Goal: Task Accomplishment & Management: Manage account settings

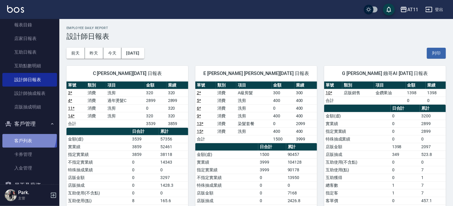
click at [17, 135] on link "客戶列表" at bounding box center [29, 141] width 55 height 14
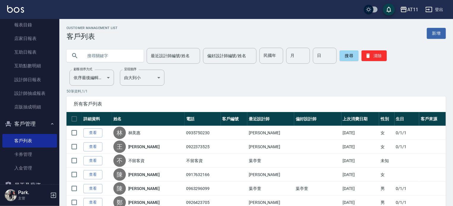
click at [102, 53] on input "text" at bounding box center [111, 56] width 56 height 16
type input "黃"
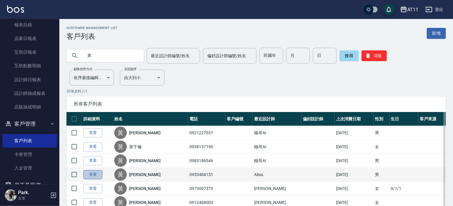
click at [91, 173] on link "查看" at bounding box center [92, 174] width 19 height 9
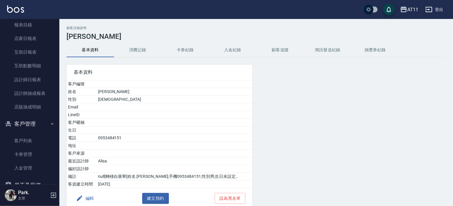
click at [227, 51] on button "入金紀錄" at bounding box center [233, 50] width 48 height 14
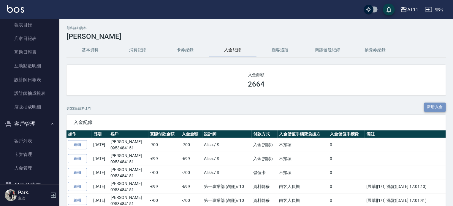
click at [434, 104] on button "新增入金" at bounding box center [435, 107] width 22 height 9
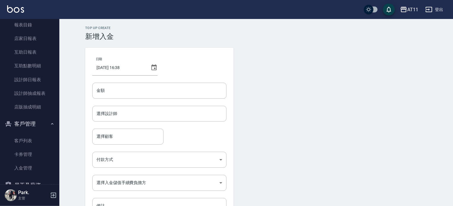
click at [178, 105] on div "日期 [DATE] 16:38 金額 金額 選擇設計師 選擇設計師 選擇顧客 選擇顧客 付款方式 ​ 付款方式 選擇入金儲值手續費負擔方 ​ 選擇入金儲值手續…" at bounding box center [159, 135] width 148 height 174
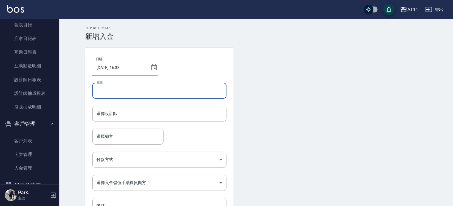
click at [181, 96] on input "金額" at bounding box center [159, 91] width 134 height 16
type input "-700"
click at [173, 112] on input "選擇設計師" at bounding box center [159, 114] width 129 height 10
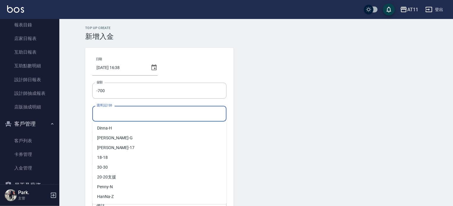
scroll to position [79, 0]
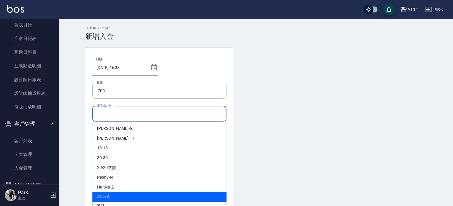
click at [108, 193] on div "Alisa -S" at bounding box center [159, 197] width 134 height 10
type input "Alisa-S"
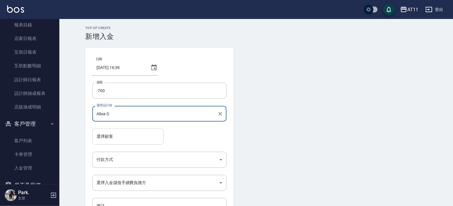
click at [106, 136] on input "選擇顧客" at bounding box center [128, 137] width 66 height 10
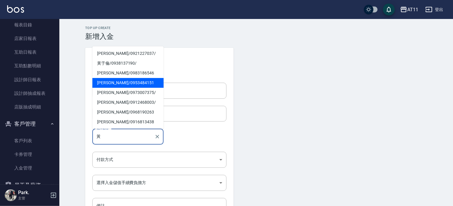
click at [121, 83] on span "[PERSON_NAME]/ 0953484151" at bounding box center [127, 83] width 71 height 10
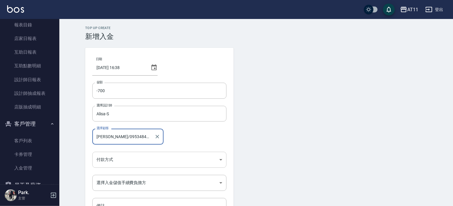
type input "[PERSON_NAME]/0953484151"
click at [125, 158] on body "AT11 登出 櫃檯作業 打帳單 帳單列表 現金收支登錄 材料自購登錄 每日結帳 排班表 現場電腦打卡 掃碼打卡 預約管理 預約管理 單日預約紀錄 單週預約紀…" at bounding box center [226, 123] width 453 height 246
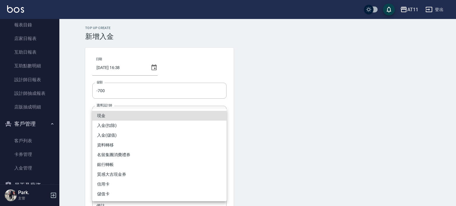
click at [117, 127] on li "入金(扣除)" at bounding box center [159, 126] width 134 height 10
type input "入金(扣除)"
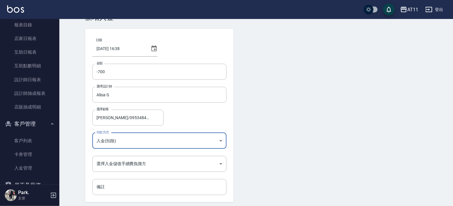
scroll to position [40, 0]
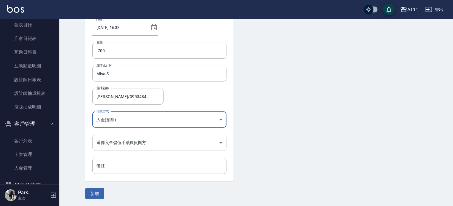
click at [125, 144] on body "AT11 登出 櫃檯作業 打帳單 帳單列表 現金收支登錄 材料自購登錄 每日結帳 排班表 現場電腦打卡 掃碼打卡 預約管理 預約管理 單日預約紀錄 單週預約紀…" at bounding box center [226, 83] width 453 height 246
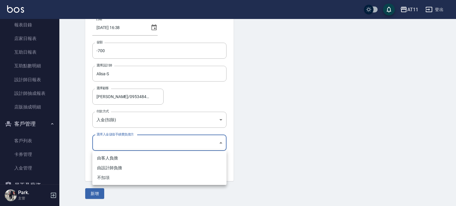
click at [114, 180] on li "不扣項" at bounding box center [159, 178] width 134 height 10
type input "WITHOUTHANDLINGFEE"
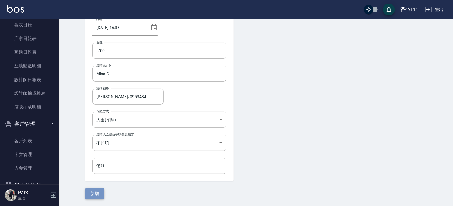
click at [95, 194] on button "新增" at bounding box center [94, 194] width 19 height 11
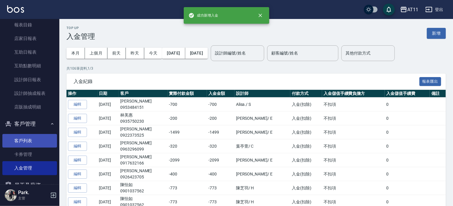
click at [20, 136] on link "客戶列表" at bounding box center [29, 141] width 55 height 14
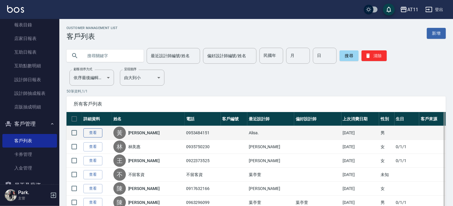
click at [90, 132] on link "查看" at bounding box center [92, 133] width 19 height 9
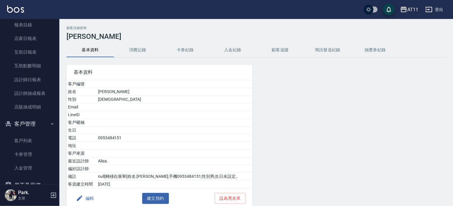
click at [242, 57] on button "入金紀錄" at bounding box center [233, 50] width 48 height 14
